Goal: Information Seeking & Learning: Learn about a topic

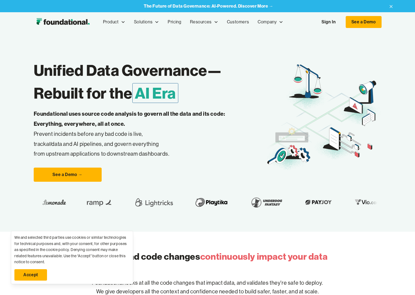
click at [31, 274] on link "Accept" at bounding box center [30, 274] width 33 height 11
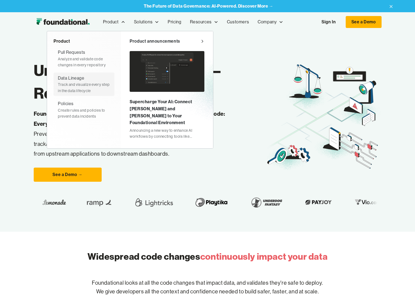
click at [63, 81] on div "Data Lineage" at bounding box center [71, 78] width 26 height 7
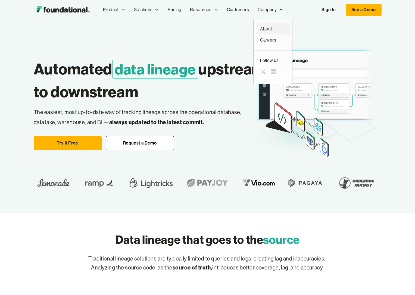
click at [269, 27] on div "About" at bounding box center [273, 29] width 26 height 7
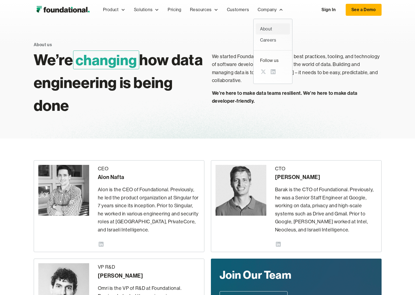
click at [267, 29] on div "About" at bounding box center [273, 29] width 26 height 7
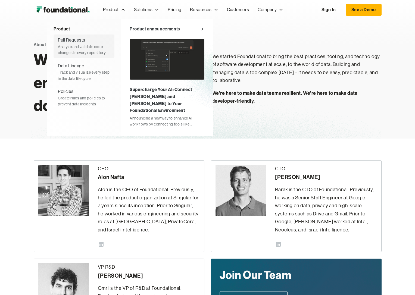
click at [70, 48] on div "Analyze and validate code changes in every repository" at bounding box center [84, 50] width 52 height 12
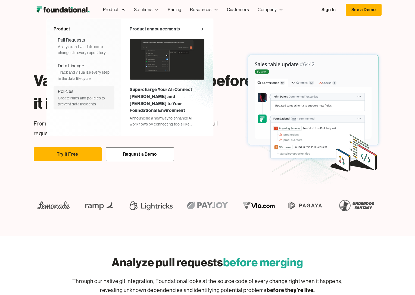
click at [67, 97] on div "Create rules and policies to prevent data incidents" at bounding box center [84, 101] width 52 height 12
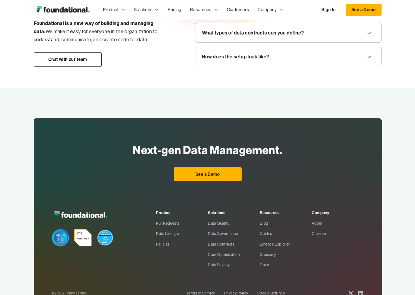
scroll to position [773, 0]
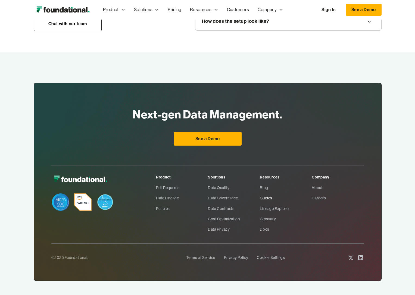
click at [267, 193] on link "Guides" at bounding box center [286, 198] width 52 height 10
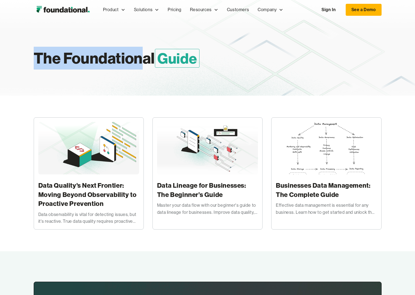
drag, startPoint x: 37, startPoint y: 56, endPoint x: 145, endPoint y: 59, distance: 107.9
click at [145, 59] on h1 "The Foundational Guide" at bounding box center [148, 58] width 228 height 23
click at [63, 9] on img "home" at bounding box center [63, 9] width 58 height 11
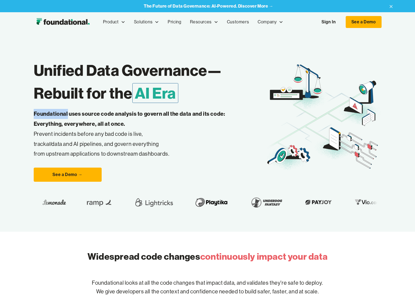
drag, startPoint x: 33, startPoint y: 114, endPoint x: 68, endPoint y: 116, distance: 34.3
click at [68, 116] on strong "Foundational uses source code analysis to govern all the data and its code: Eve…" at bounding box center [129, 118] width 191 height 17
copy strong "Foundational"
click at [391, 5] on icon at bounding box center [391, 6] width 7 height 9
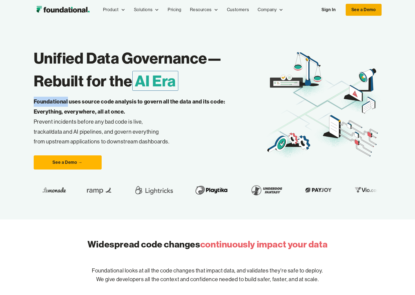
click at [355, 9] on link "See a Demo" at bounding box center [363, 10] width 36 height 12
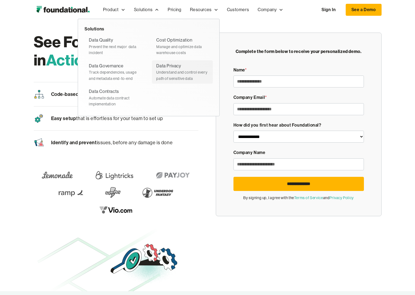
click at [194, 76] on div "Understand and control every path of sensitive data" at bounding box center [182, 75] width 52 height 12
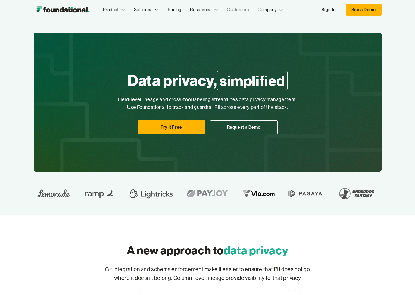
click at [242, 10] on link "Customers" at bounding box center [237, 10] width 31 height 18
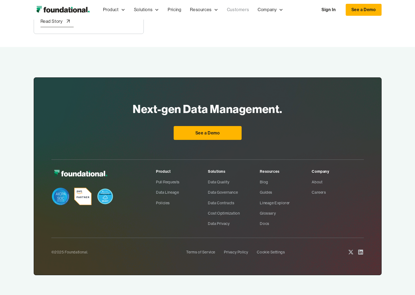
scroll to position [409, 0]
